Goal: Communication & Community: Answer question/provide support

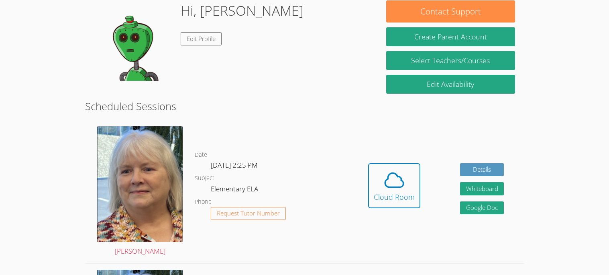
scroll to position [121, 0]
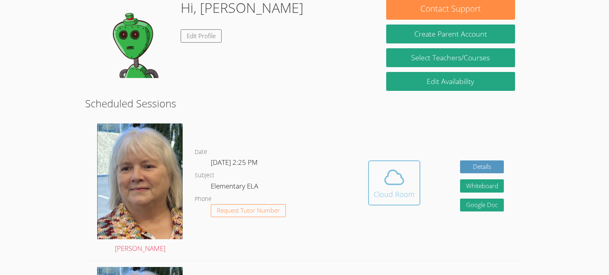
click at [386, 178] on icon at bounding box center [394, 177] width 22 height 22
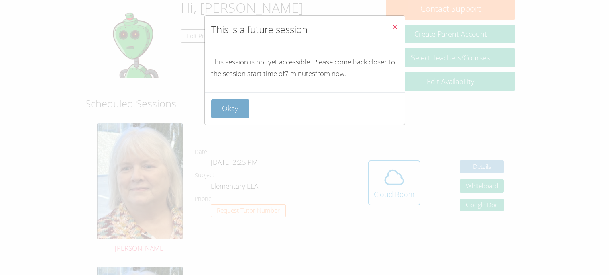
click at [234, 114] on button "Okay" at bounding box center [230, 108] width 39 height 19
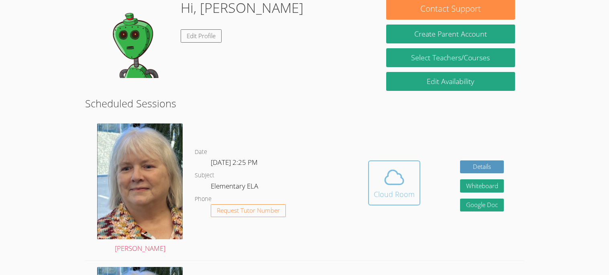
click at [368, 160] on button "Cloud Room" at bounding box center [394, 182] width 52 height 45
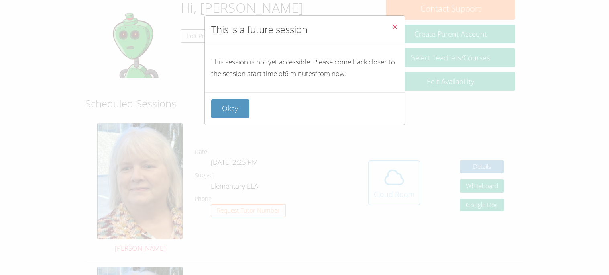
scroll to position [120, 0]
click at [401, 20] on button "Close" at bounding box center [395, 28] width 20 height 25
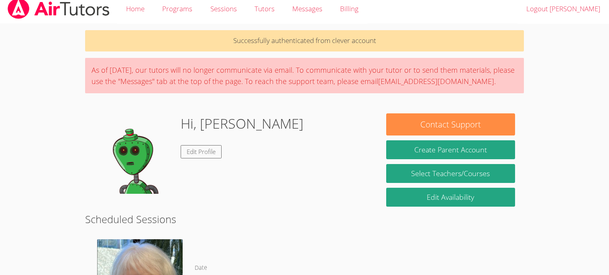
scroll to position [0, 0]
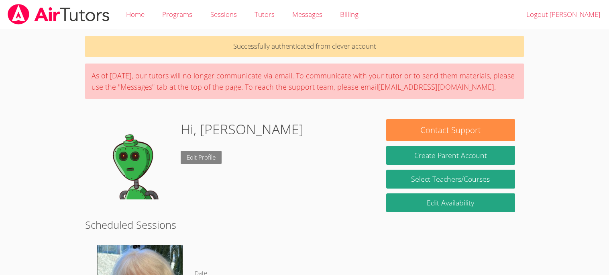
click at [217, 157] on link "Edit Profile" at bounding box center [201, 157] width 41 height 13
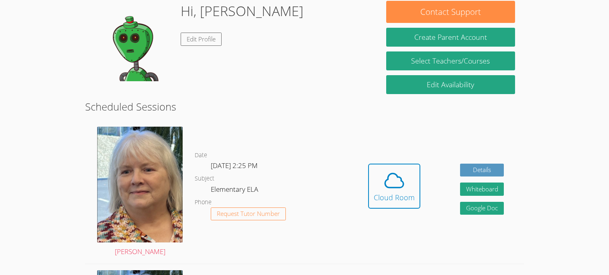
scroll to position [128, 0]
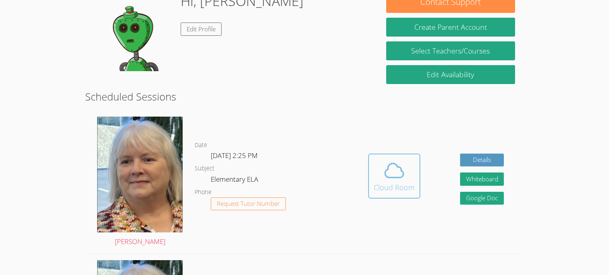
click at [368, 184] on button "Cloud Room" at bounding box center [394, 175] width 52 height 45
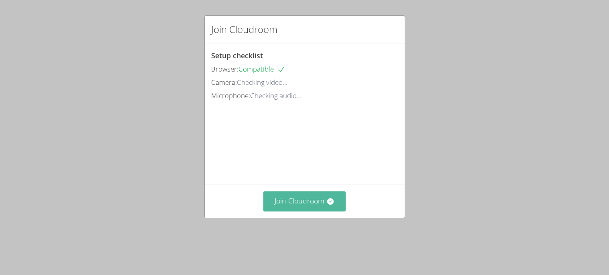
click at [312, 211] on button "Join Cloudroom" at bounding box center [305, 201] width 82 height 20
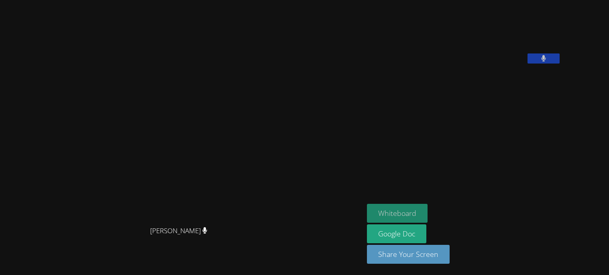
click at [428, 206] on button "Whiteboard" at bounding box center [397, 213] width 61 height 19
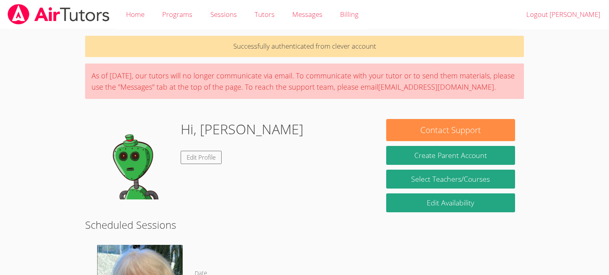
scroll to position [81, 0]
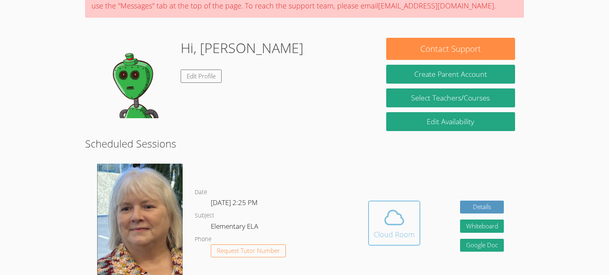
click at [393, 218] on icon at bounding box center [394, 217] width 22 height 22
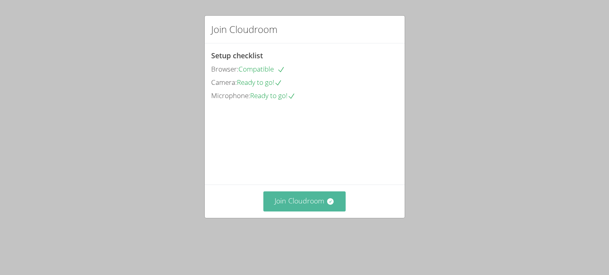
click at [320, 211] on button "Join Cloudroom" at bounding box center [305, 201] width 82 height 20
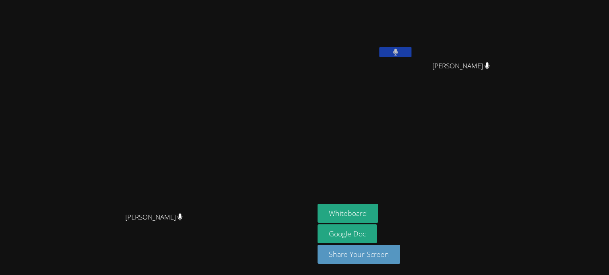
click at [490, 67] on icon at bounding box center [487, 65] width 5 height 7
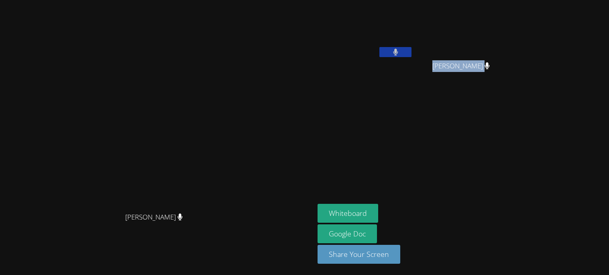
click at [490, 67] on icon at bounding box center [487, 65] width 5 height 7
drag, startPoint x: 560, startPoint y: 35, endPoint x: 571, endPoint y: 123, distance: 89.4
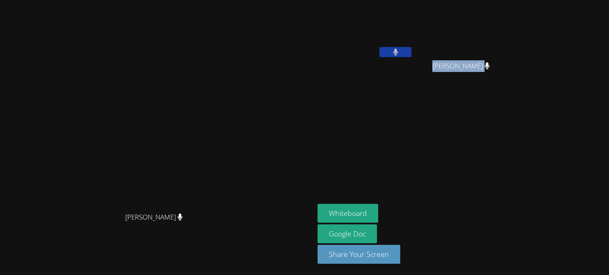
click at [515, 123] on aside "Josephine Fan Wenxi Xie Wenxi Xie Whiteboard Google Doc Share Your Screen" at bounding box center [415, 137] width 201 height 275
drag, startPoint x: 559, startPoint y: 33, endPoint x: 589, endPoint y: 135, distance: 105.7
click at [515, 135] on aside "Josephine Fan Wenxi Xie Wenxi Xie Whiteboard Google Doc Share Your Screen" at bounding box center [415, 137] width 201 height 275
click at [412, 55] on button at bounding box center [396, 52] width 32 height 10
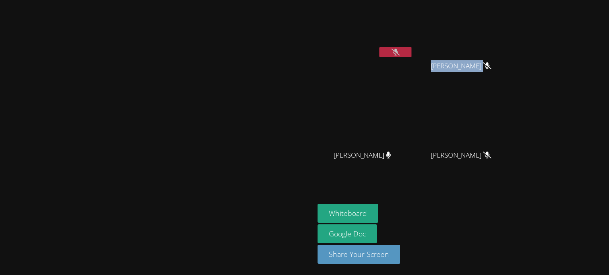
click at [380, 47] on button at bounding box center [396, 52] width 32 height 10
click at [412, 50] on button at bounding box center [396, 52] width 32 height 10
click at [380, 47] on button at bounding box center [396, 52] width 32 height 10
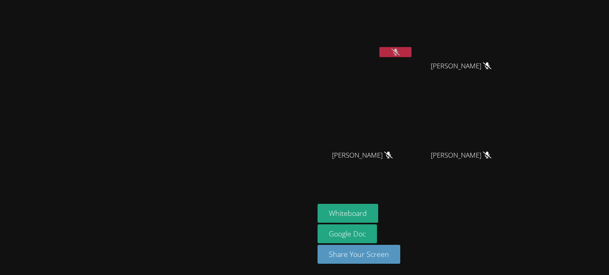
click at [380, 47] on button at bounding box center [396, 52] width 32 height 10
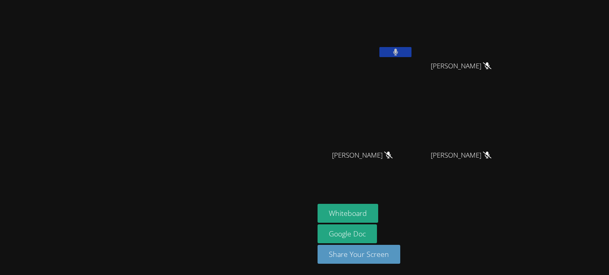
click at [380, 47] on button at bounding box center [396, 52] width 32 height 10
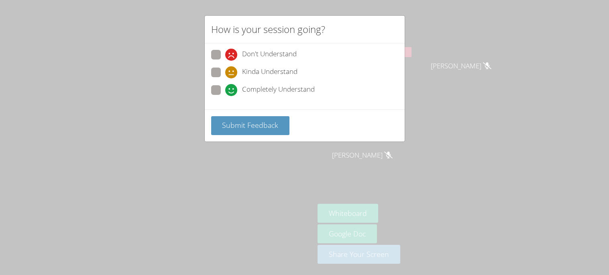
click at [225, 96] on span at bounding box center [225, 96] width 0 height 0
click at [225, 92] on input "Completely Understand" at bounding box center [228, 88] width 7 height 7
radio input "true"
click at [224, 121] on span "Submit Feedback" at bounding box center [250, 125] width 56 height 10
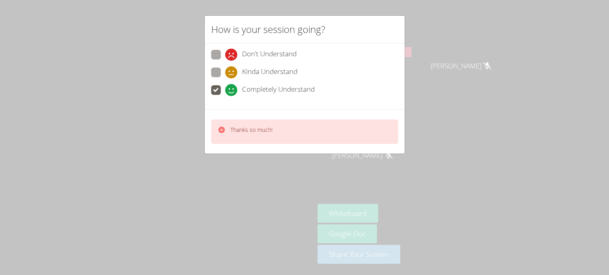
click at [253, 126] on p "Thanks so much!" at bounding box center [252, 130] width 42 height 8
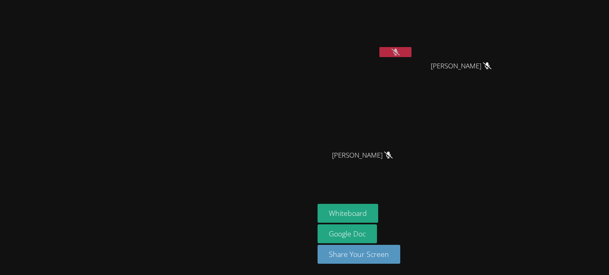
click at [380, 47] on button at bounding box center [396, 52] width 32 height 10
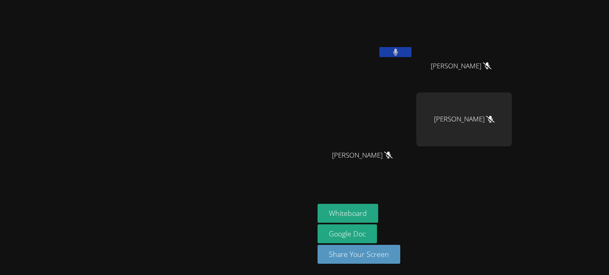
click at [380, 47] on button at bounding box center [396, 52] width 32 height 10
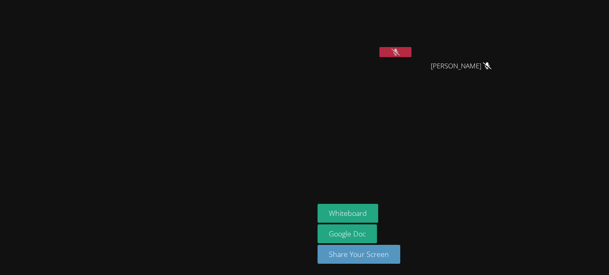
click at [380, 47] on button at bounding box center [396, 52] width 32 height 10
